Goal: Transaction & Acquisition: Purchase product/service

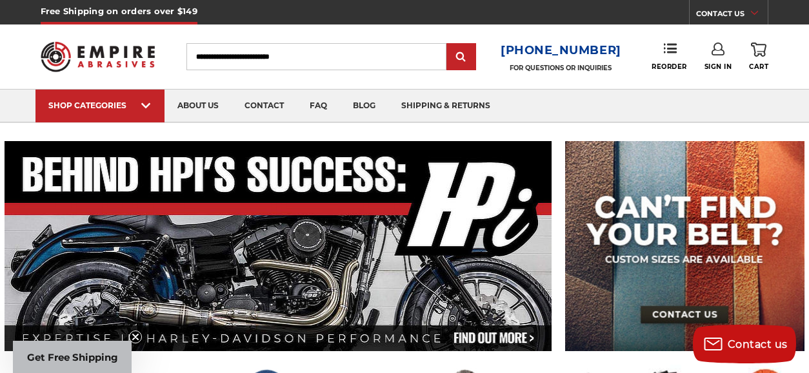
click at [216, 59] on input "Search" at bounding box center [316, 56] width 260 height 27
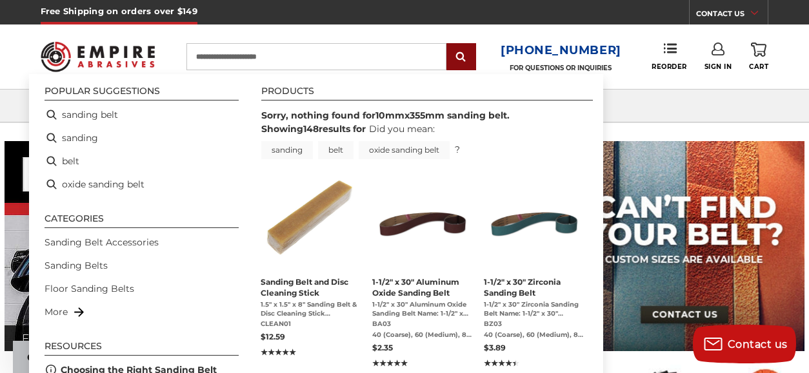
click at [469, 63] on input "submit" at bounding box center [461, 57] width 26 height 26
type input "**********"
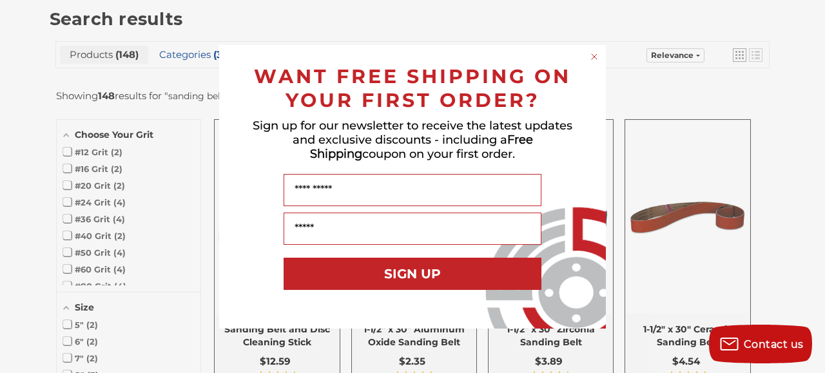
click at [593, 50] on icon "Close dialog" at bounding box center [594, 56] width 13 height 13
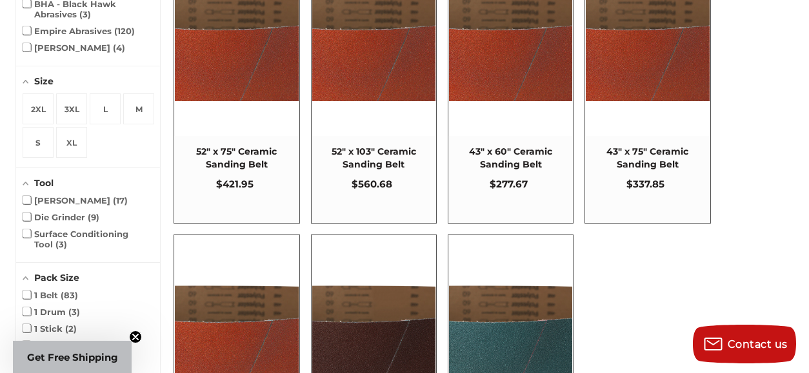
scroll to position [966, 0]
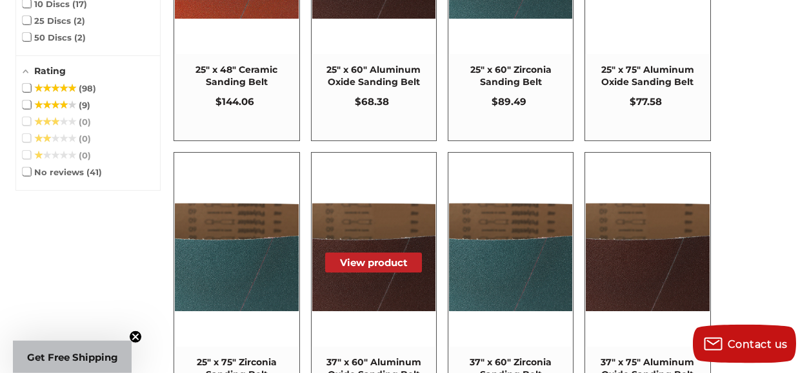
scroll to position [1301, 0]
